Goal: Task Accomplishment & Management: Manage account settings

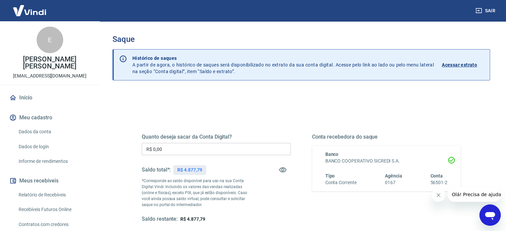
click at [171, 151] on input "R$ 0,00" at bounding box center [216, 149] width 149 height 12
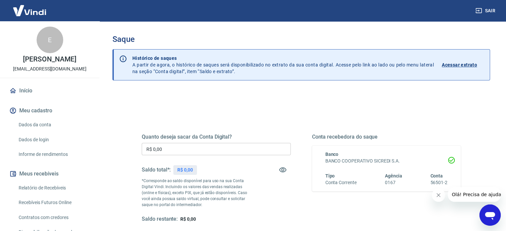
click at [185, 143] on input "R$ 0,00" at bounding box center [216, 149] width 149 height 12
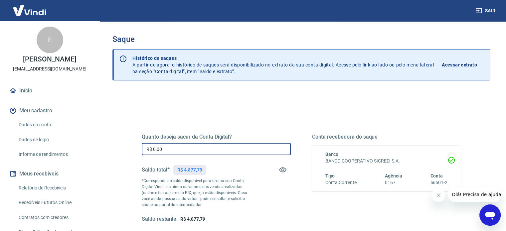
click at [182, 149] on input "R$ 0,00" at bounding box center [216, 149] width 149 height 12
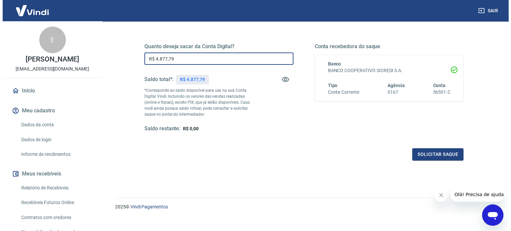
scroll to position [97, 0]
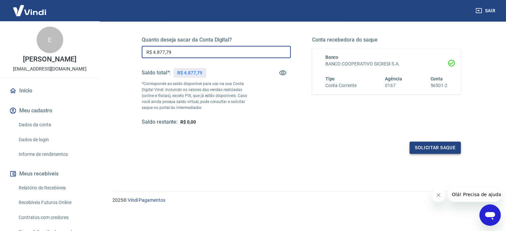
type input "R$ 4.877,79"
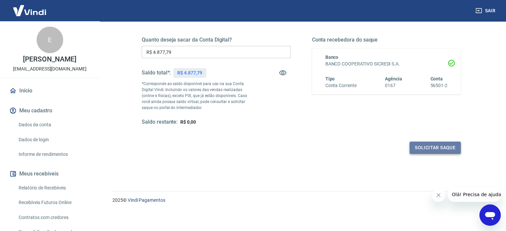
click at [441, 144] on button "Solicitar saque" at bounding box center [435, 148] width 51 height 12
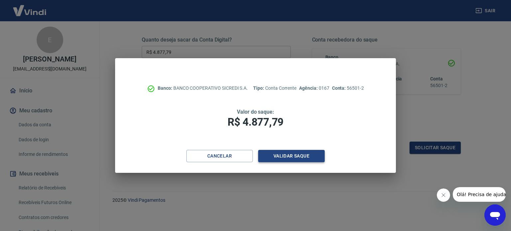
click at [288, 157] on button "Validar saque" at bounding box center [291, 156] width 67 height 12
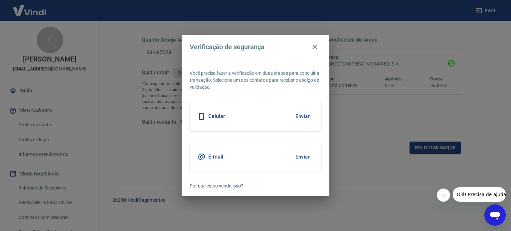
click at [313, 154] on button "Enviar" at bounding box center [303, 157] width 22 height 14
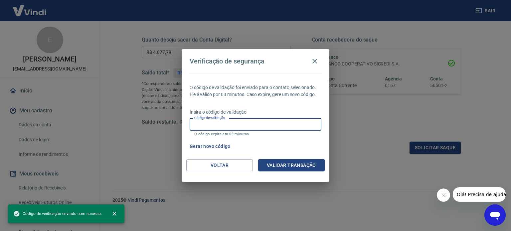
click at [252, 124] on input "Código de validação" at bounding box center [256, 124] width 132 height 12
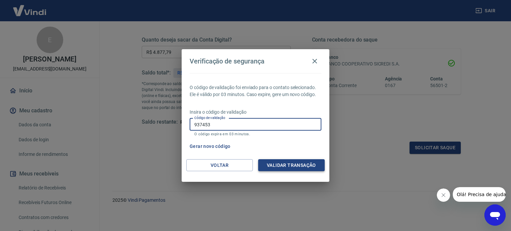
type input "937453"
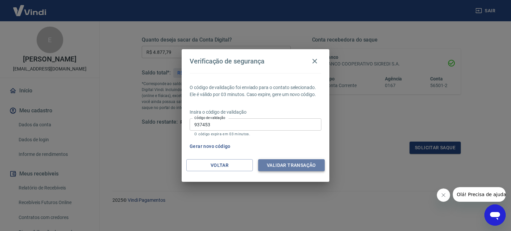
click at [284, 165] on button "Validar transação" at bounding box center [291, 165] width 67 height 12
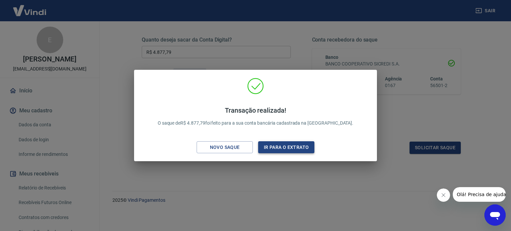
click at [283, 147] on button "Ir para o extrato" at bounding box center [286, 147] width 56 height 12
